Goal: Navigation & Orientation: Find specific page/section

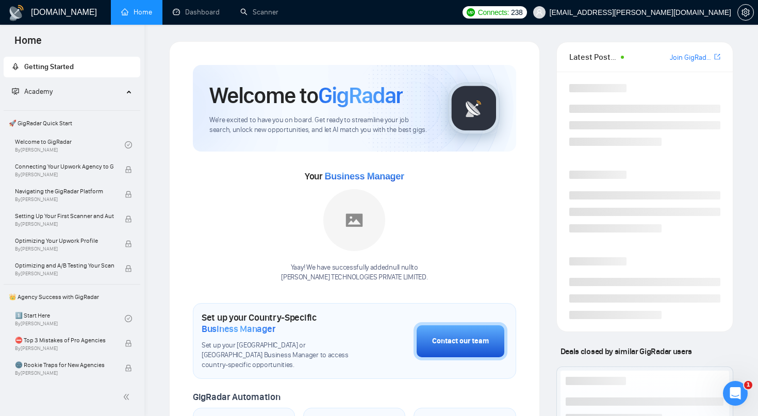
click at [149, 16] on link "Home" at bounding box center [136, 12] width 31 height 9
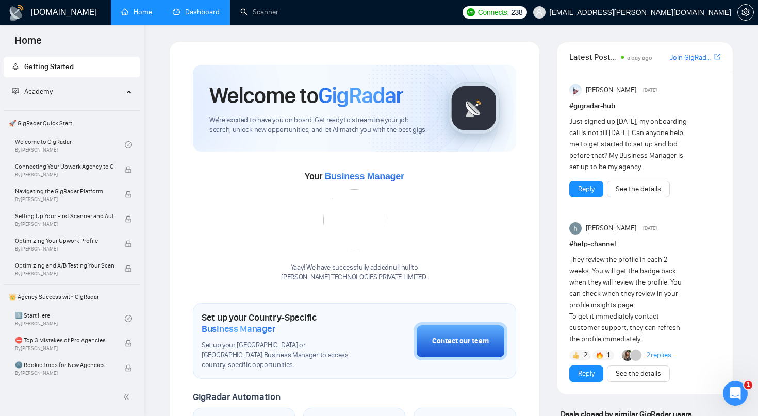
click at [207, 16] on link "Dashboard" at bounding box center [196, 12] width 47 height 9
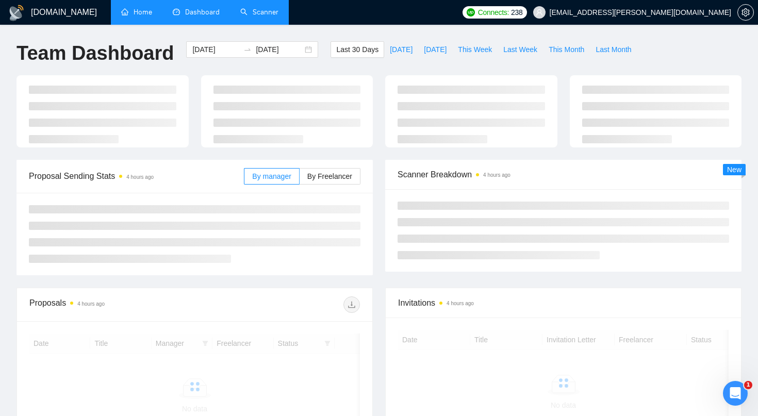
click at [261, 10] on link "Scanner" at bounding box center [259, 12] width 38 height 9
